Goal: Obtain resource: Download file/media

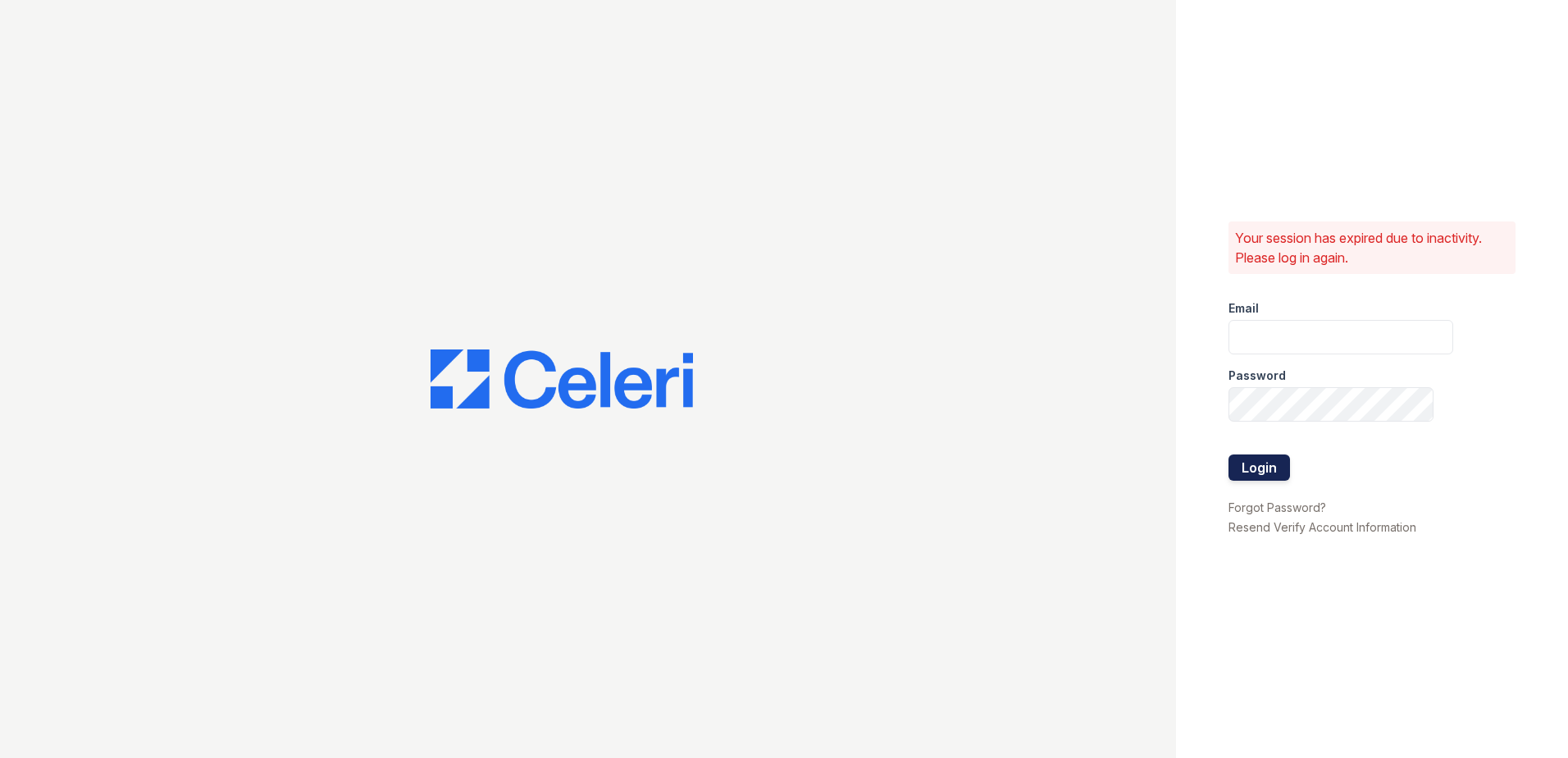
type input "[EMAIL_ADDRESS][DOMAIN_NAME]"
click at [1273, 468] on button "Login" at bounding box center [1259, 467] width 62 height 26
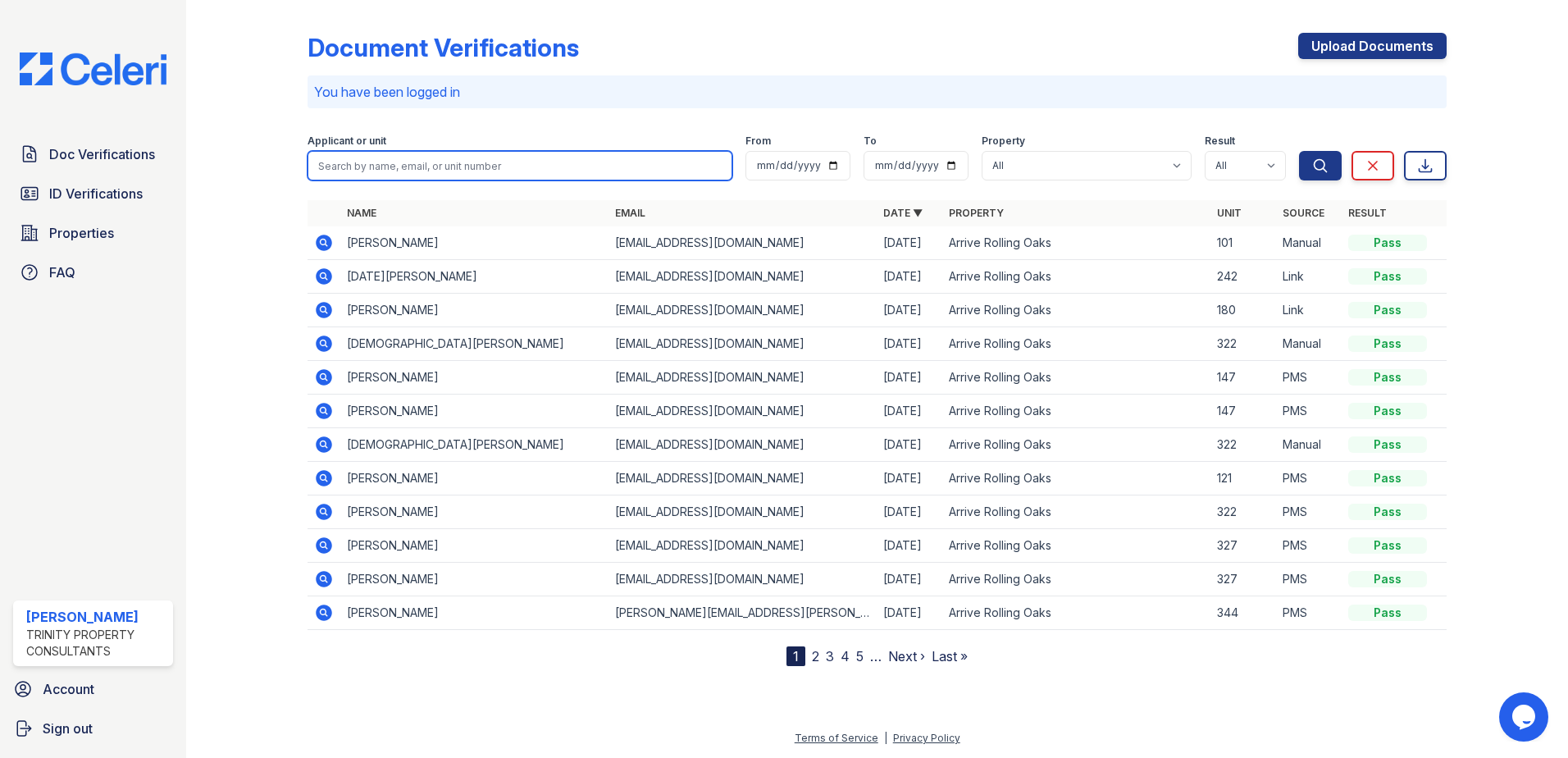
click at [424, 163] on input "search" at bounding box center [520, 165] width 424 height 30
type input "gar"
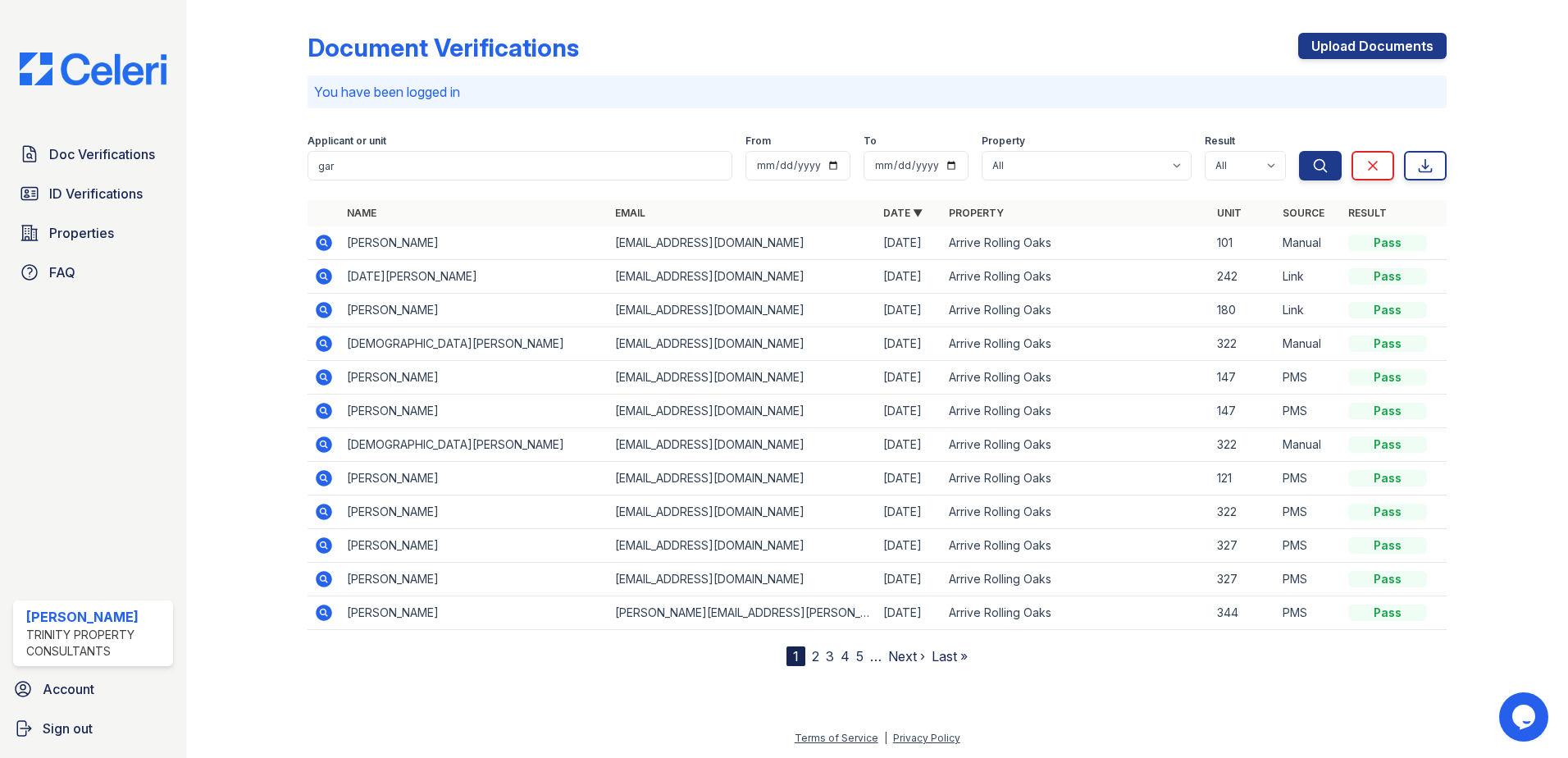
click at [317, 474] on icon at bounding box center [323, 477] width 16 height 16
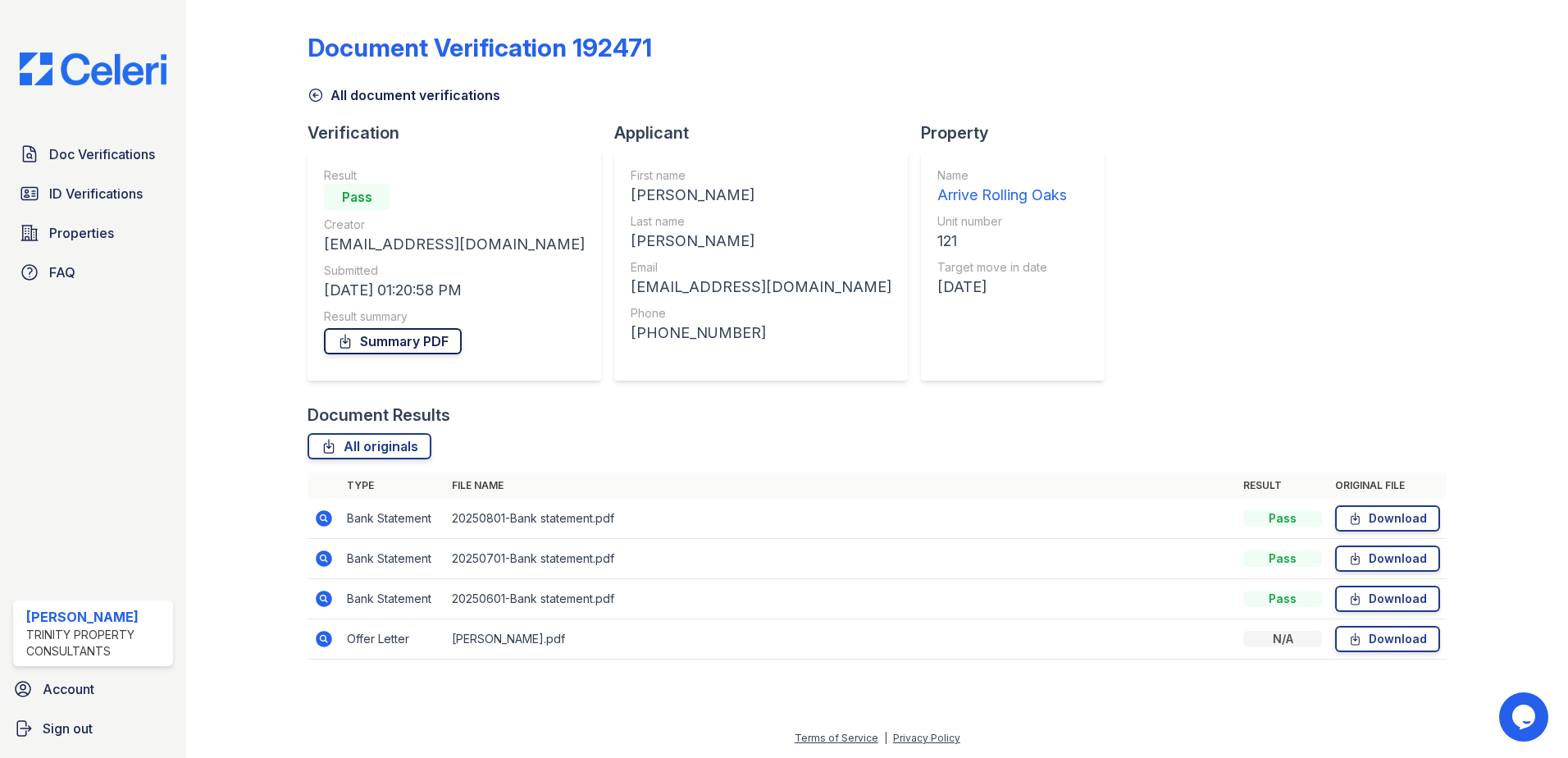
click at [384, 337] on link "Summary PDF" at bounding box center [392, 340] width 138 height 26
